Goal: Task Accomplishment & Management: Manage account settings

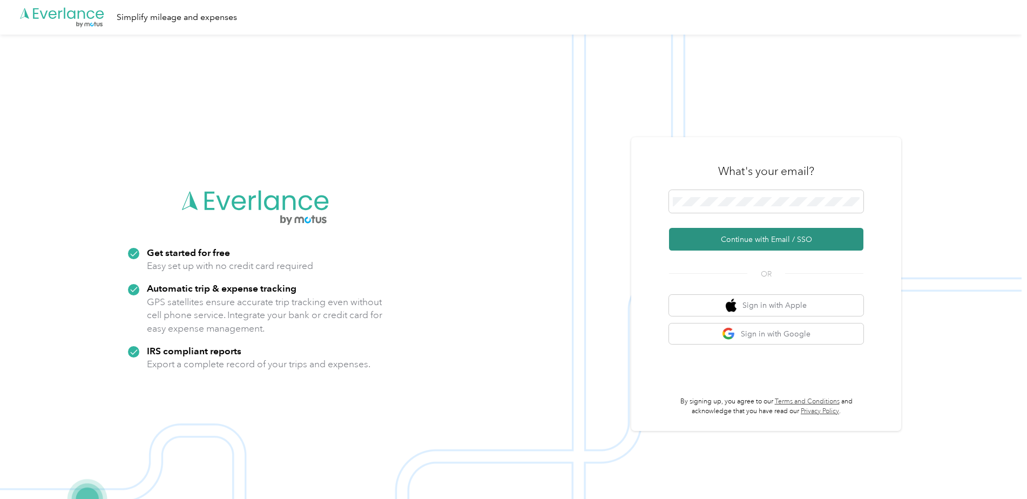
click at [758, 239] on button "Continue with Email / SSO" at bounding box center [766, 239] width 194 height 23
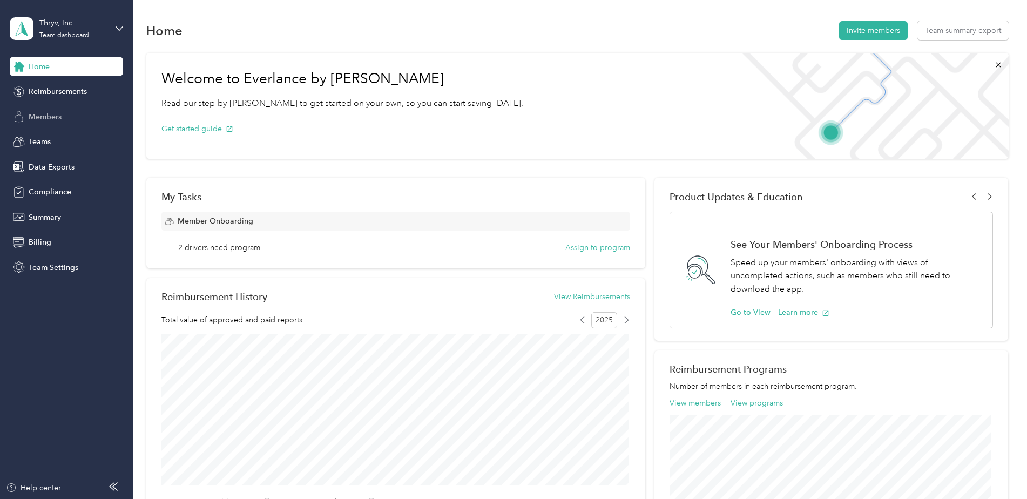
click at [33, 120] on span "Members" at bounding box center [45, 116] width 33 height 11
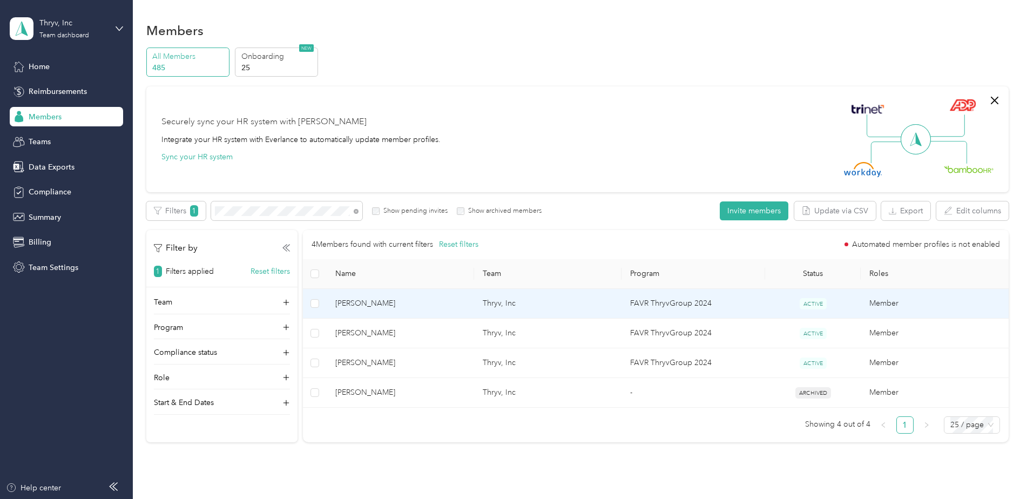
click at [420, 300] on span "[PERSON_NAME]" at bounding box center [400, 304] width 130 height 12
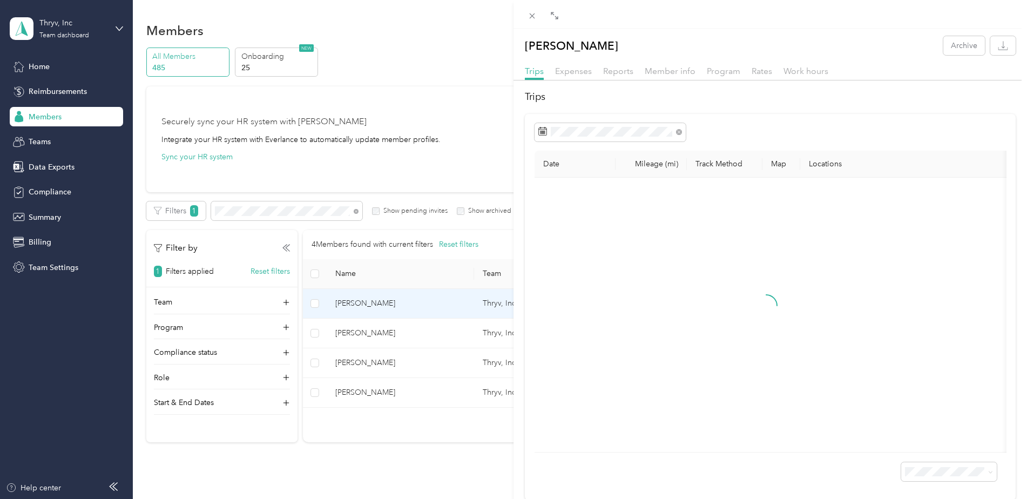
click at [697, 65] on div "Trips Expenses Reports Member info Program Rates Work hours" at bounding box center [769, 73] width 513 height 16
click at [688, 69] on span "Member info" at bounding box center [670, 71] width 51 height 10
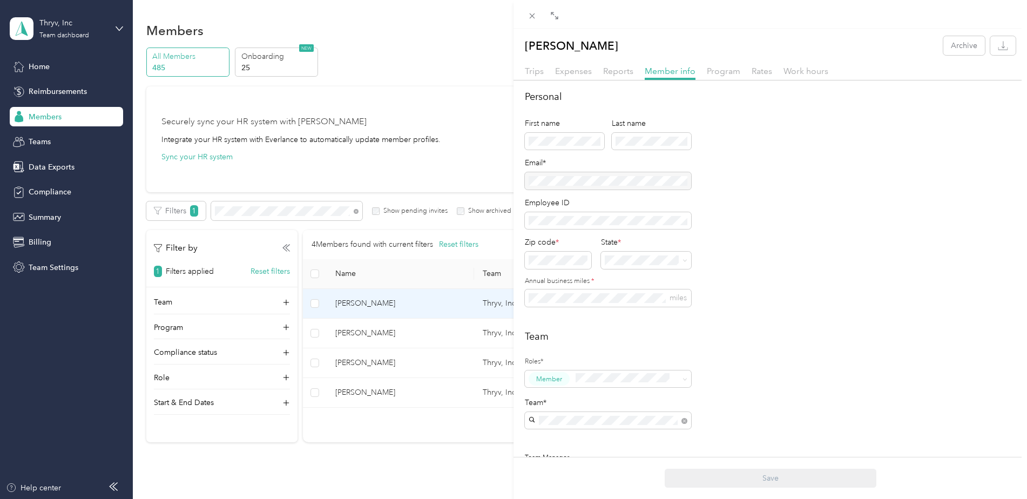
drag, startPoint x: 593, startPoint y: 182, endPoint x: 520, endPoint y: 181, distance: 72.9
click at [520, 181] on div "Personal First name Last name Email* Employee ID Zip code * State * Annual busi…" at bounding box center [769, 405] width 513 height 630
drag, startPoint x: 549, startPoint y: 184, endPoint x: 469, endPoint y: 461, distance: 287.9
click at [469, 461] on div "Jessica R. White Archive Trips Expenses Reports Member info Program Rates Work …" at bounding box center [513, 249] width 1027 height 499
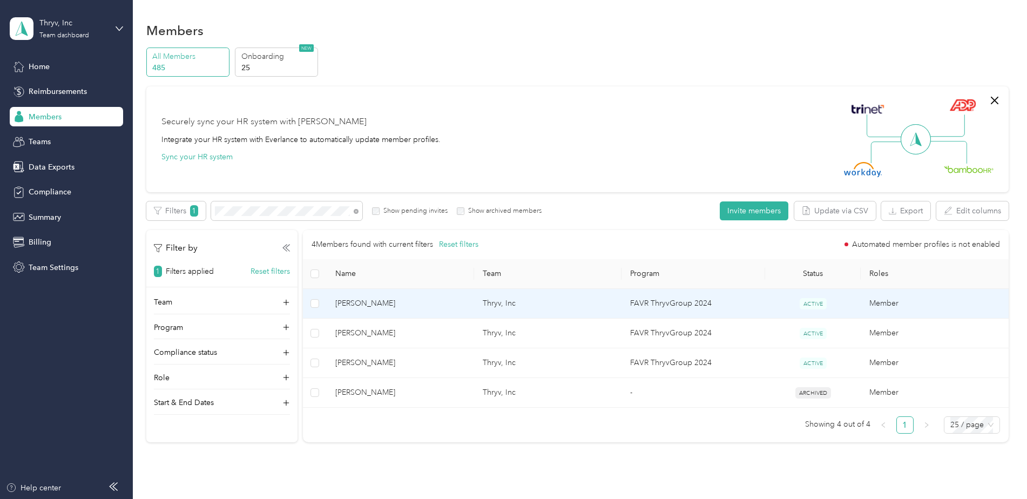
click at [554, 303] on td "Thryv, Inc" at bounding box center [547, 304] width 147 height 30
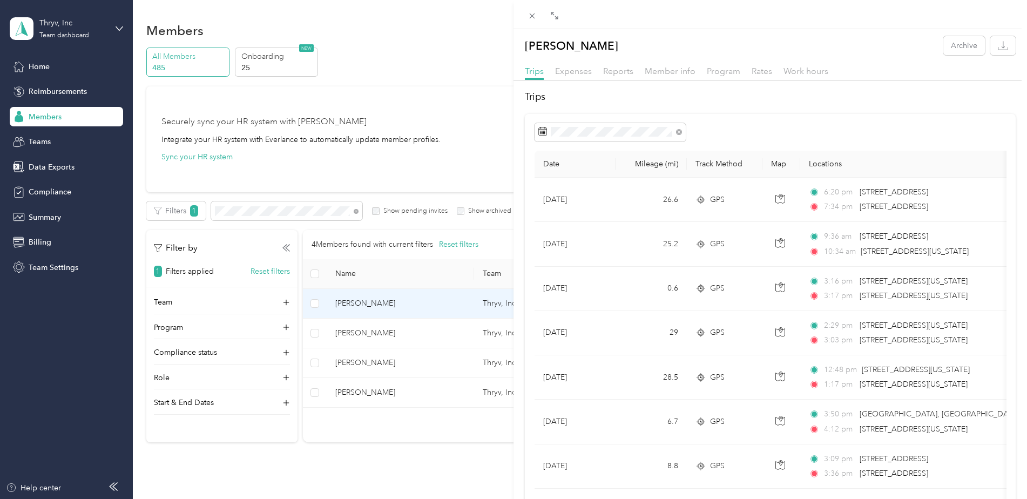
click at [119, 28] on div "Jessica R. White Archive Trips Expenses Reports Member info Program Rates Work …" at bounding box center [513, 249] width 1027 height 499
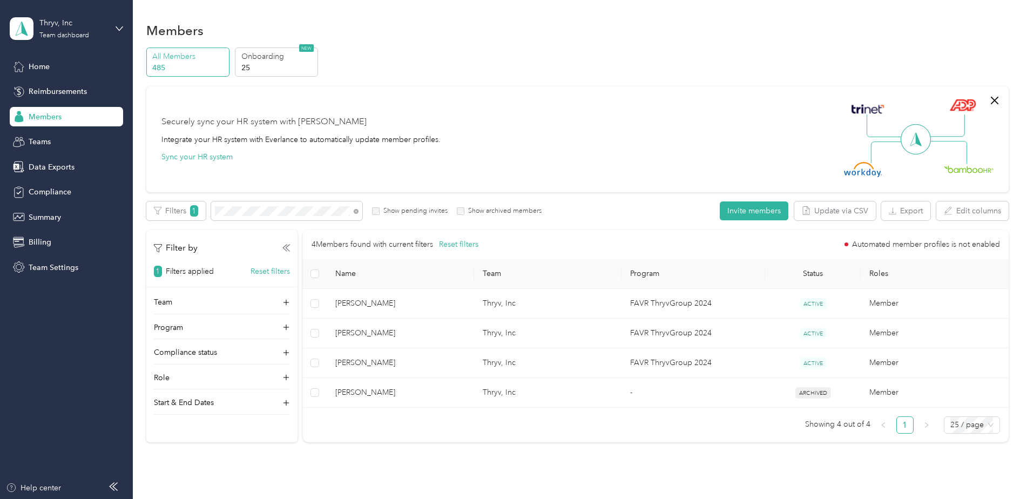
click at [115, 24] on div "Thryv, Inc Team dashboard" at bounding box center [66, 29] width 113 height 38
click at [51, 140] on div "Log out" at bounding box center [123, 138] width 212 height 19
